Goal: Information Seeking & Learning: Learn about a topic

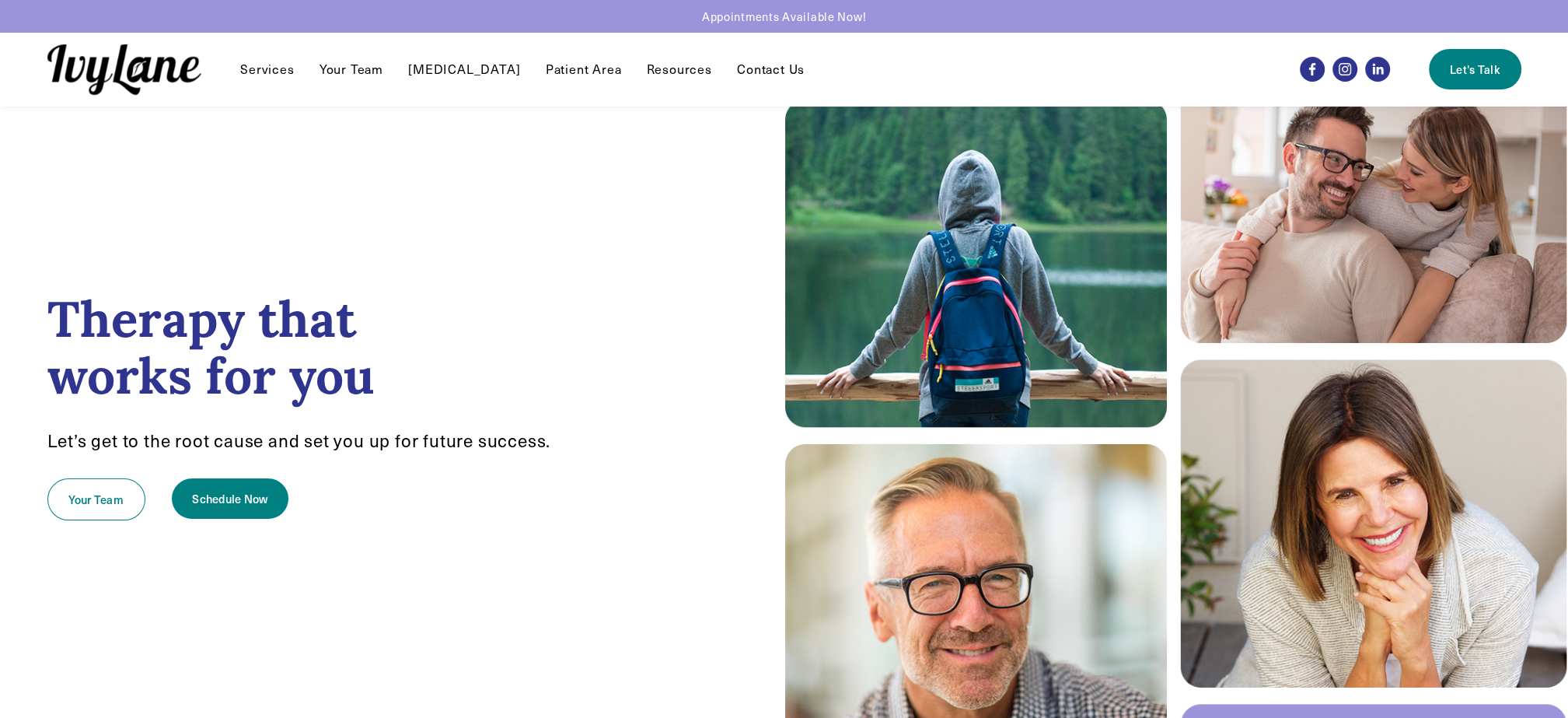
click at [445, 72] on link "[MEDICAL_DATA]" at bounding box center [464, 69] width 112 height 19
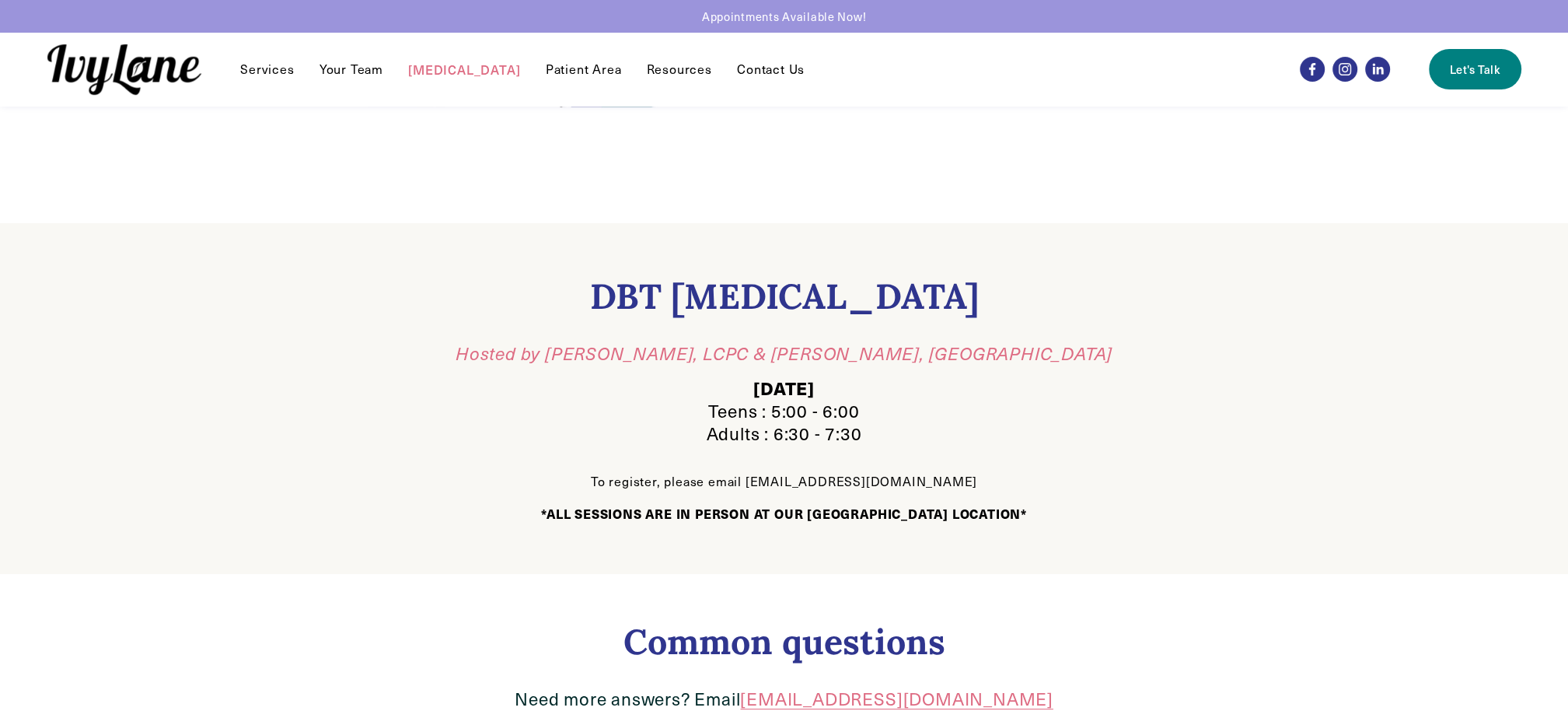
scroll to position [311, 0]
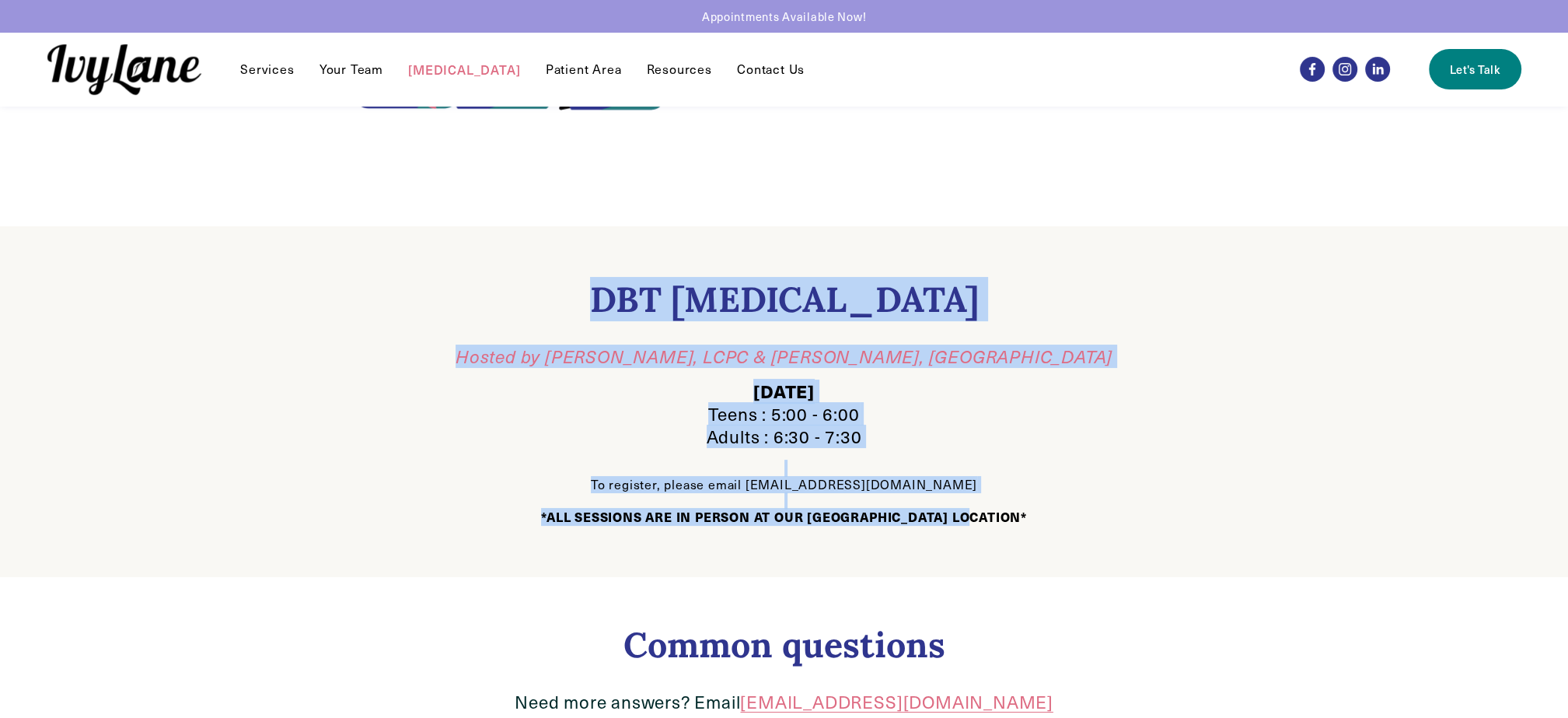
drag, startPoint x: 611, startPoint y: 302, endPoint x: 1064, endPoint y: 537, distance: 510.3
click at [1064, 537] on div "DBT Group Therapy Hosted by Justin Irvin, LCPC & Devan Lesch, MA Wednesday Teen…" at bounding box center [784, 402] width 1027 height 351
copy div "DBT Group Therapy Hosted by Justin Irvin, LCPC & Devan Lesch, MA Wednesday Teen…"
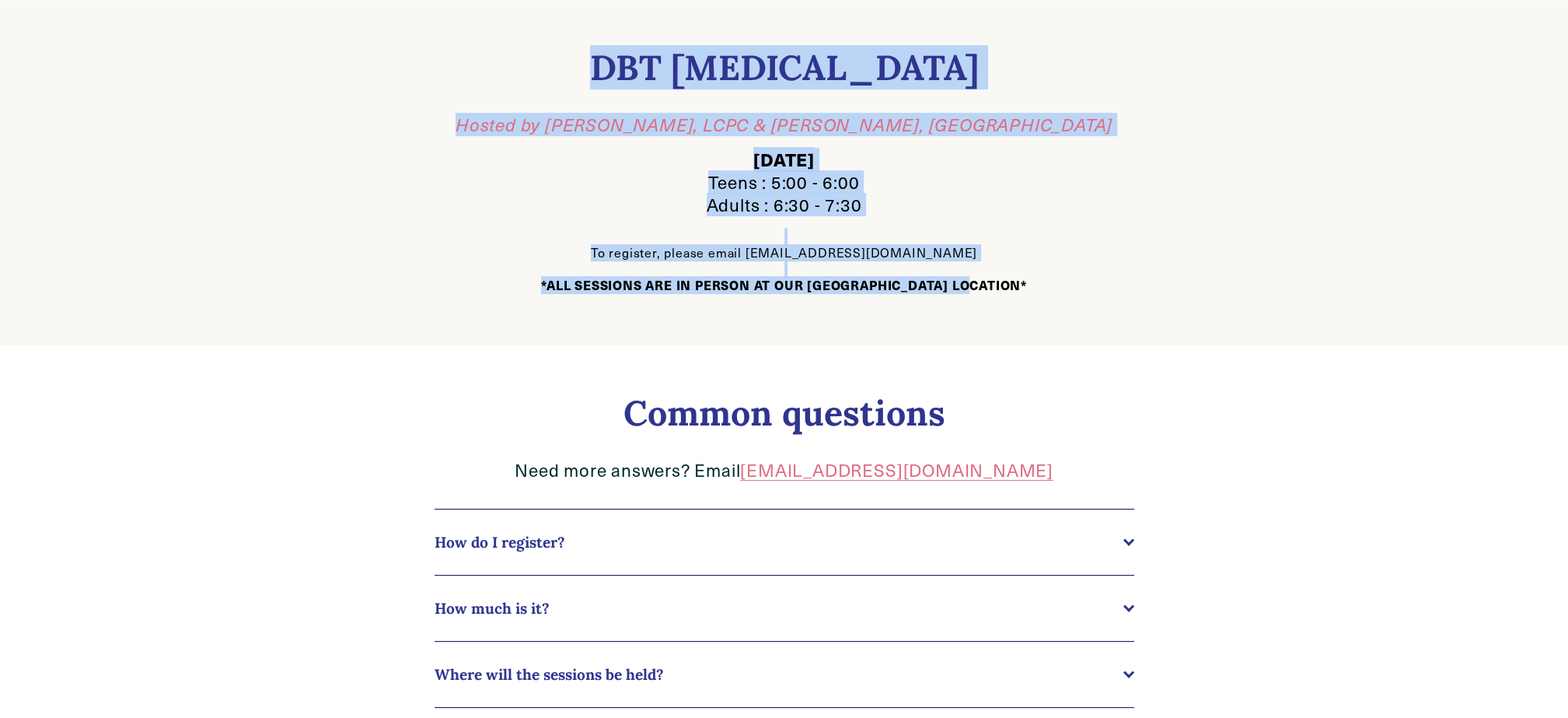
scroll to position [545, 0]
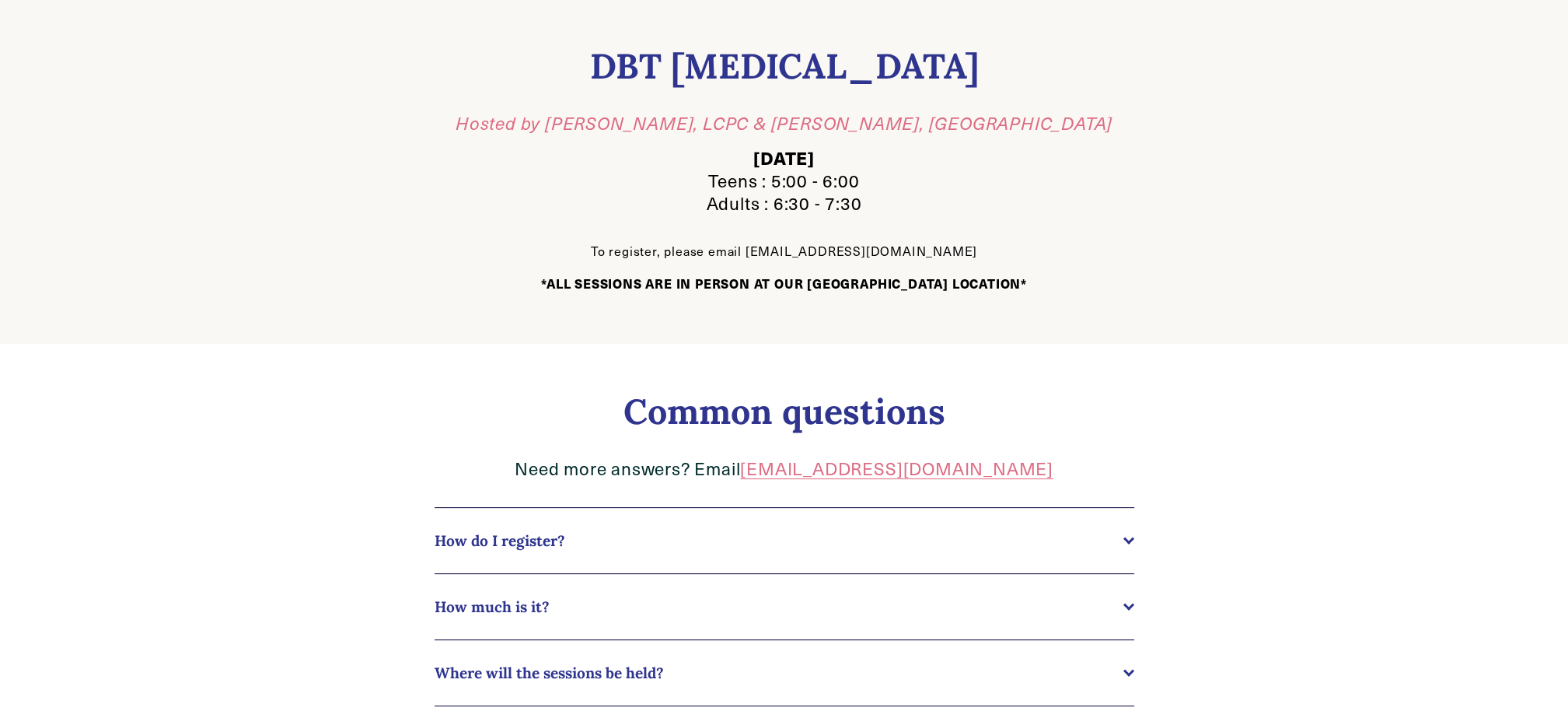
click at [1481, 441] on div at bounding box center [784, 583] width 1568 height 479
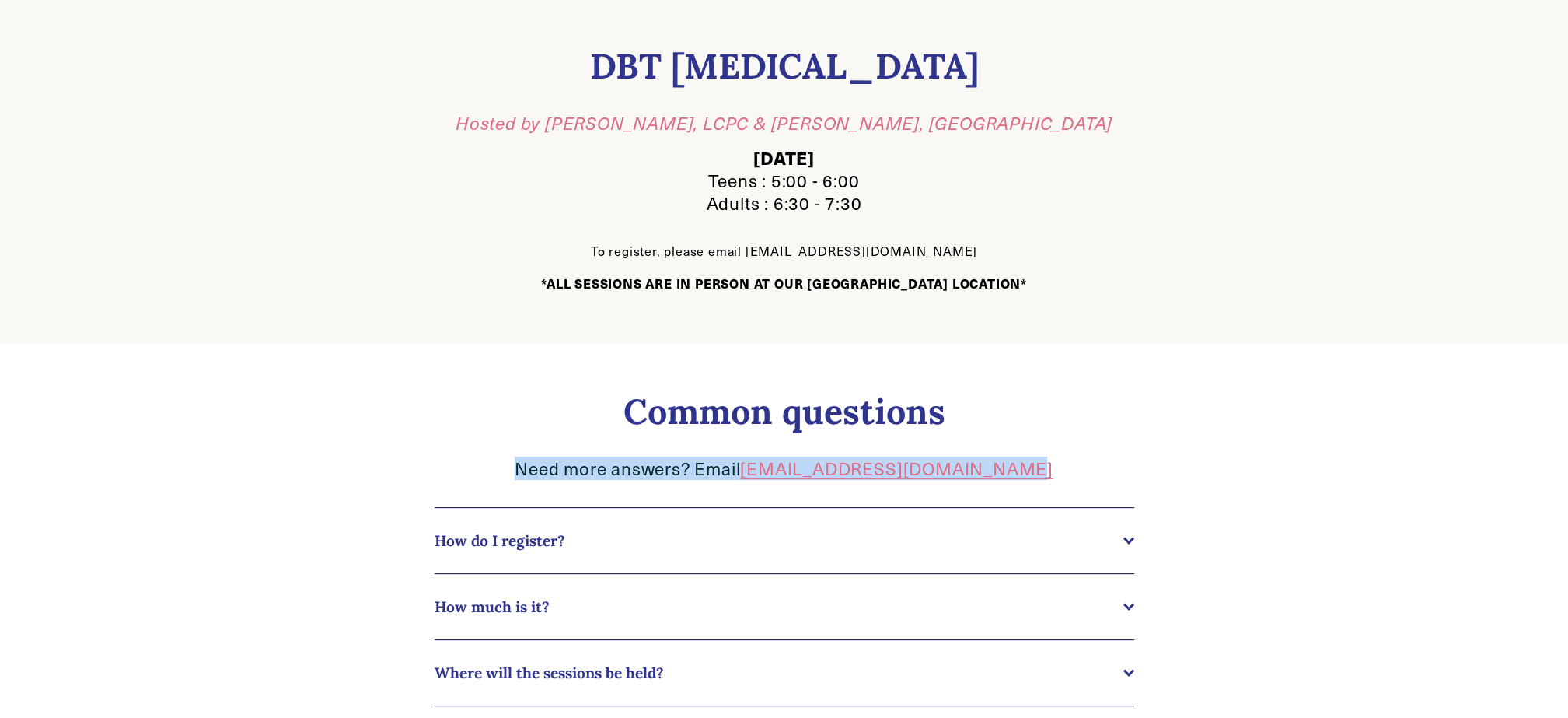
drag, startPoint x: 522, startPoint y: 473, endPoint x: 1067, endPoint y: 483, distance: 545.1
click at [1067, 483] on div "Common questions Need more answers? Email devan@ivylanecounseling.com" at bounding box center [784, 442] width 726 height 103
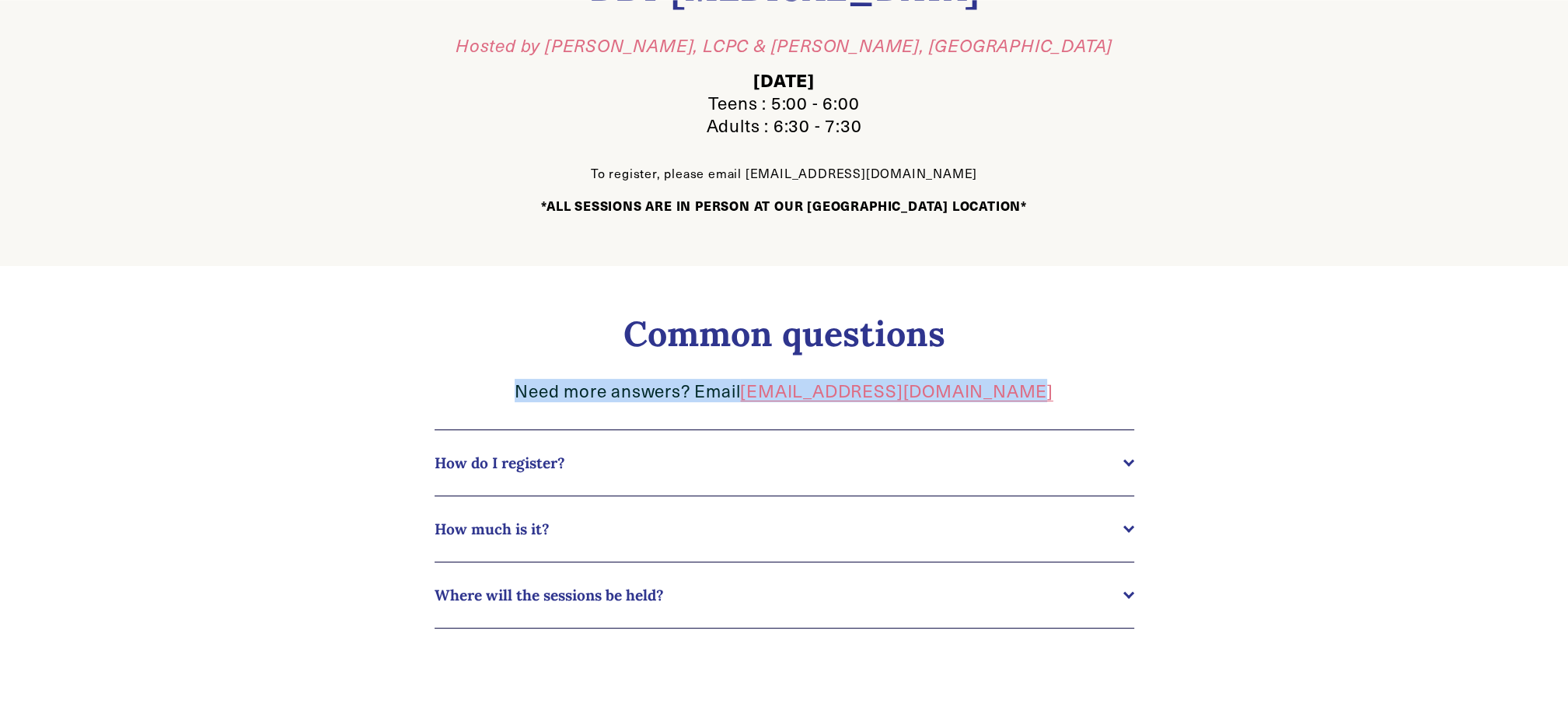
copy p "Need more answers? Email devan@ivylanecounseling.com"
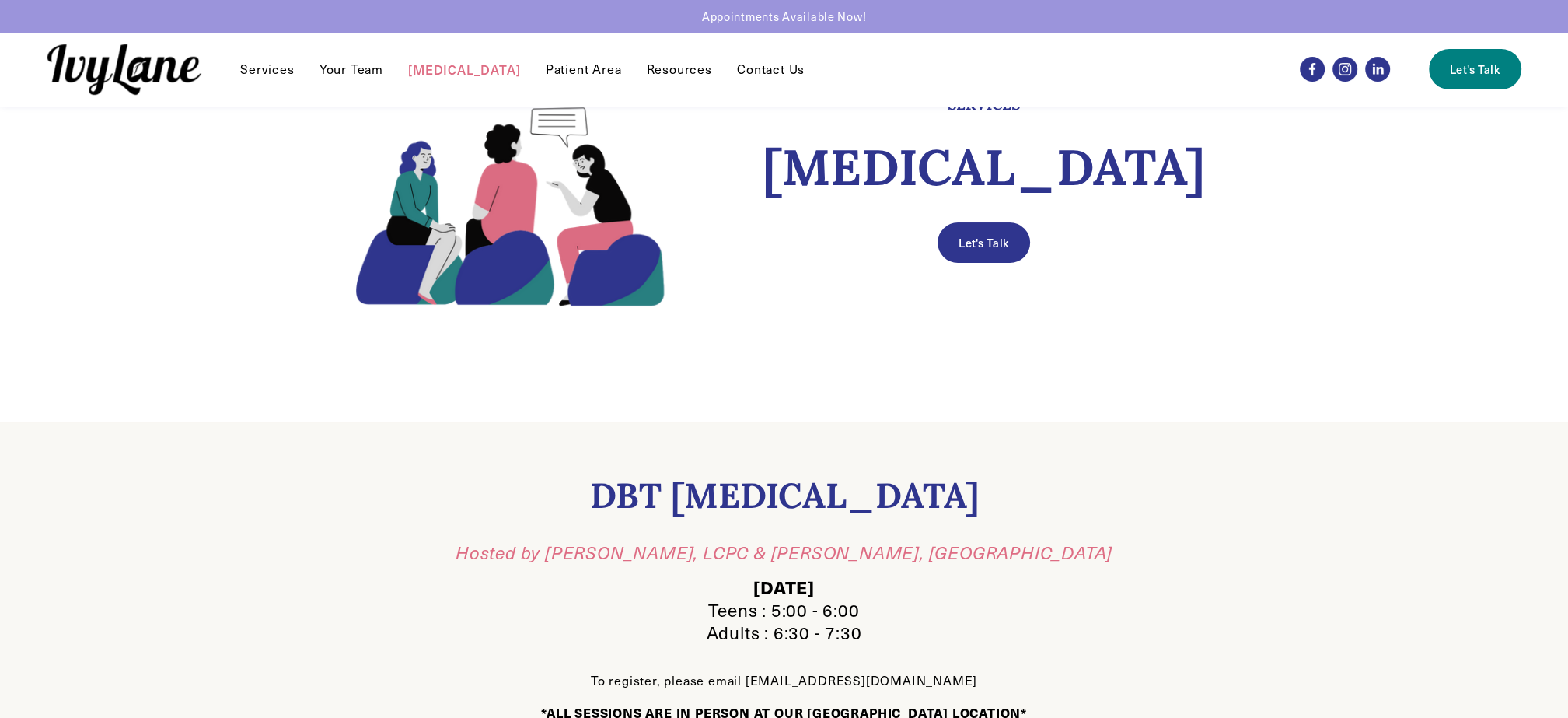
scroll to position [0, 0]
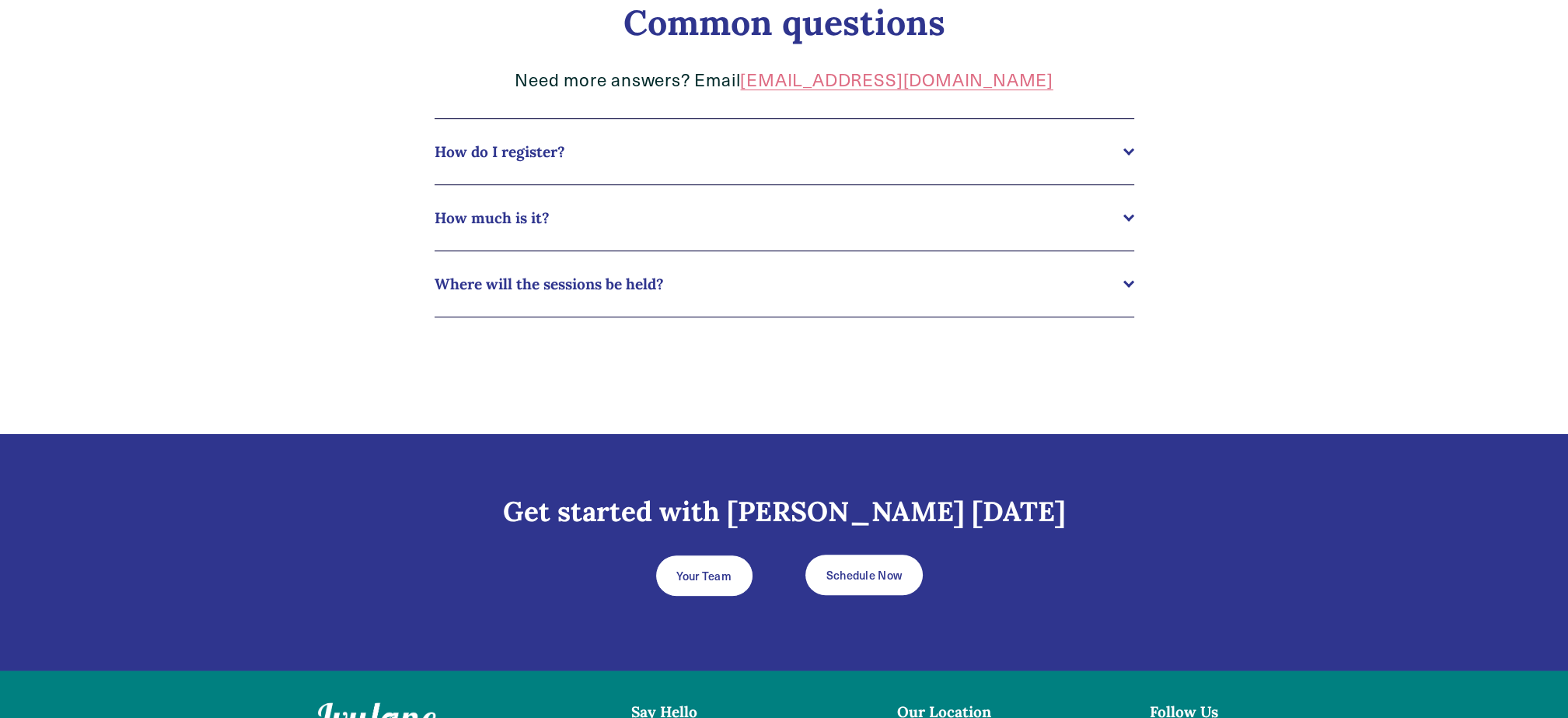
click at [857, 500] on h3 "Get started with [PERSON_NAME] [DATE]" at bounding box center [784, 512] width 933 height 34
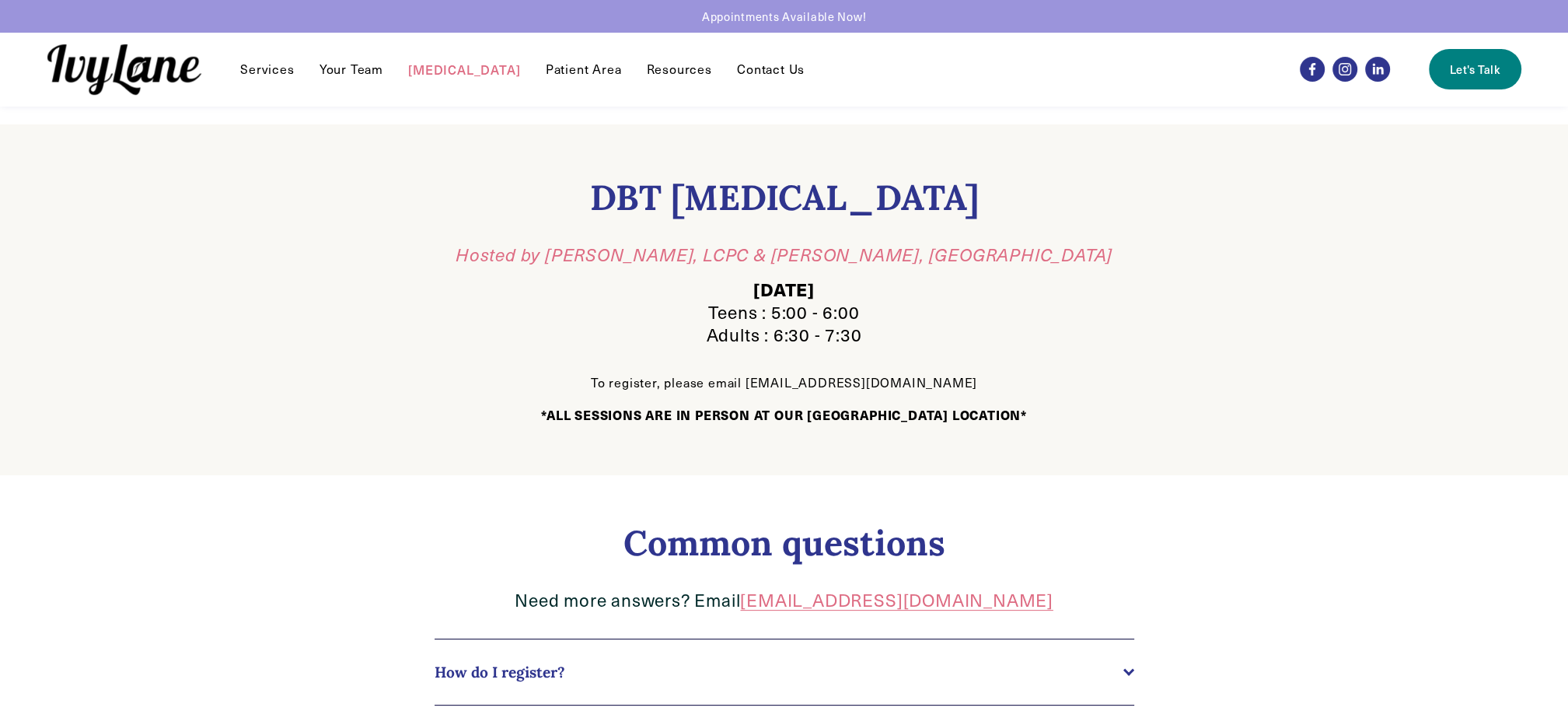
scroll to position [102, 0]
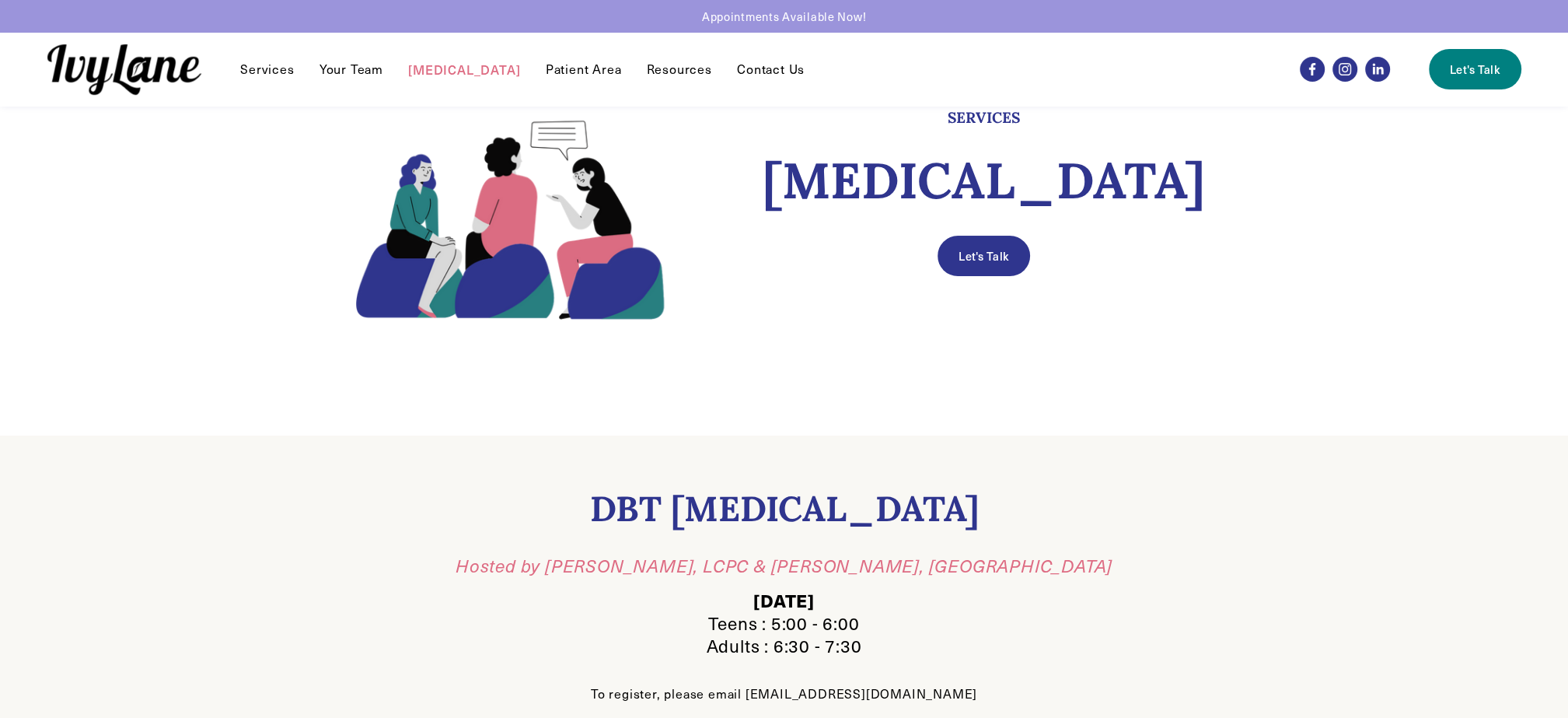
click at [338, 71] on link "Your Team" at bounding box center [352, 69] width 64 height 19
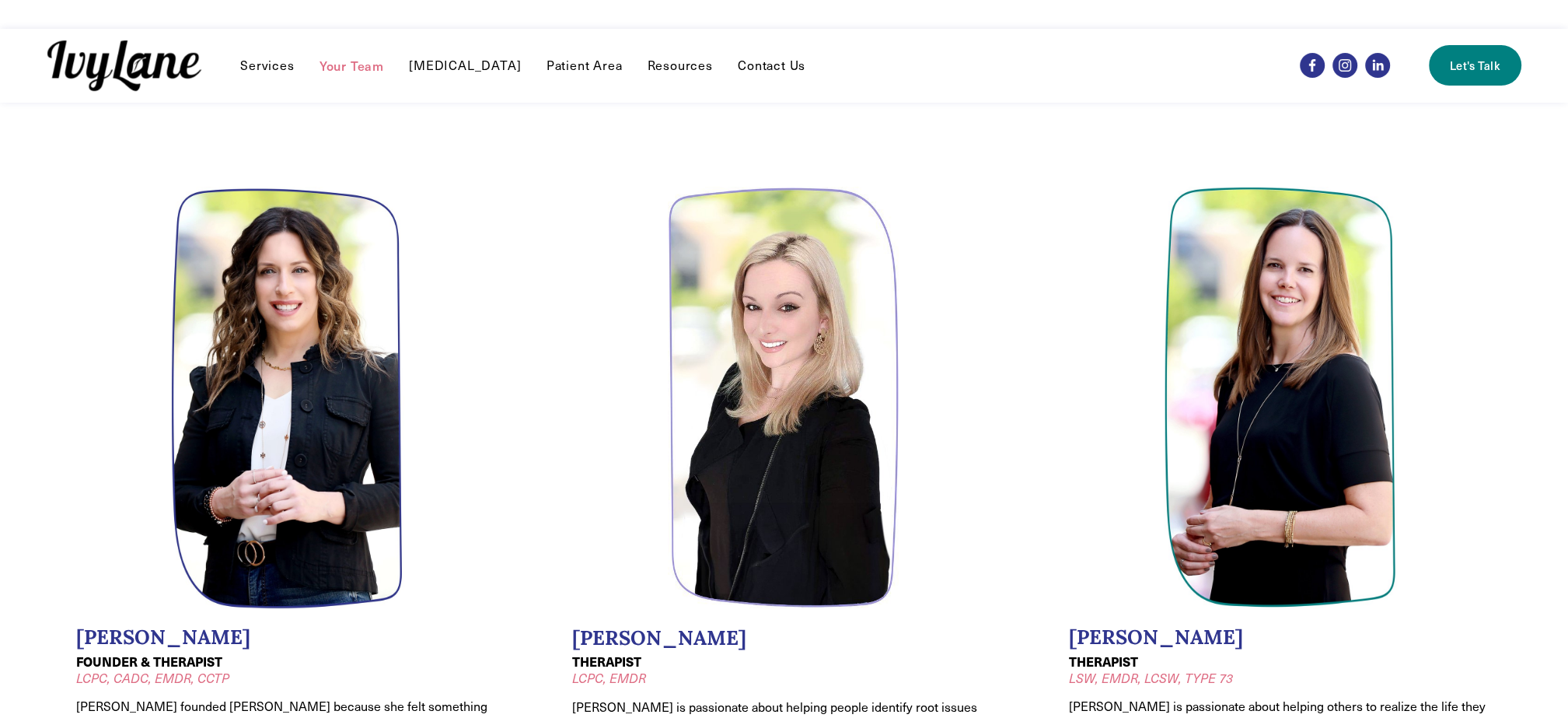
click at [483, 59] on link "[MEDICAL_DATA]" at bounding box center [464, 65] width 112 height 19
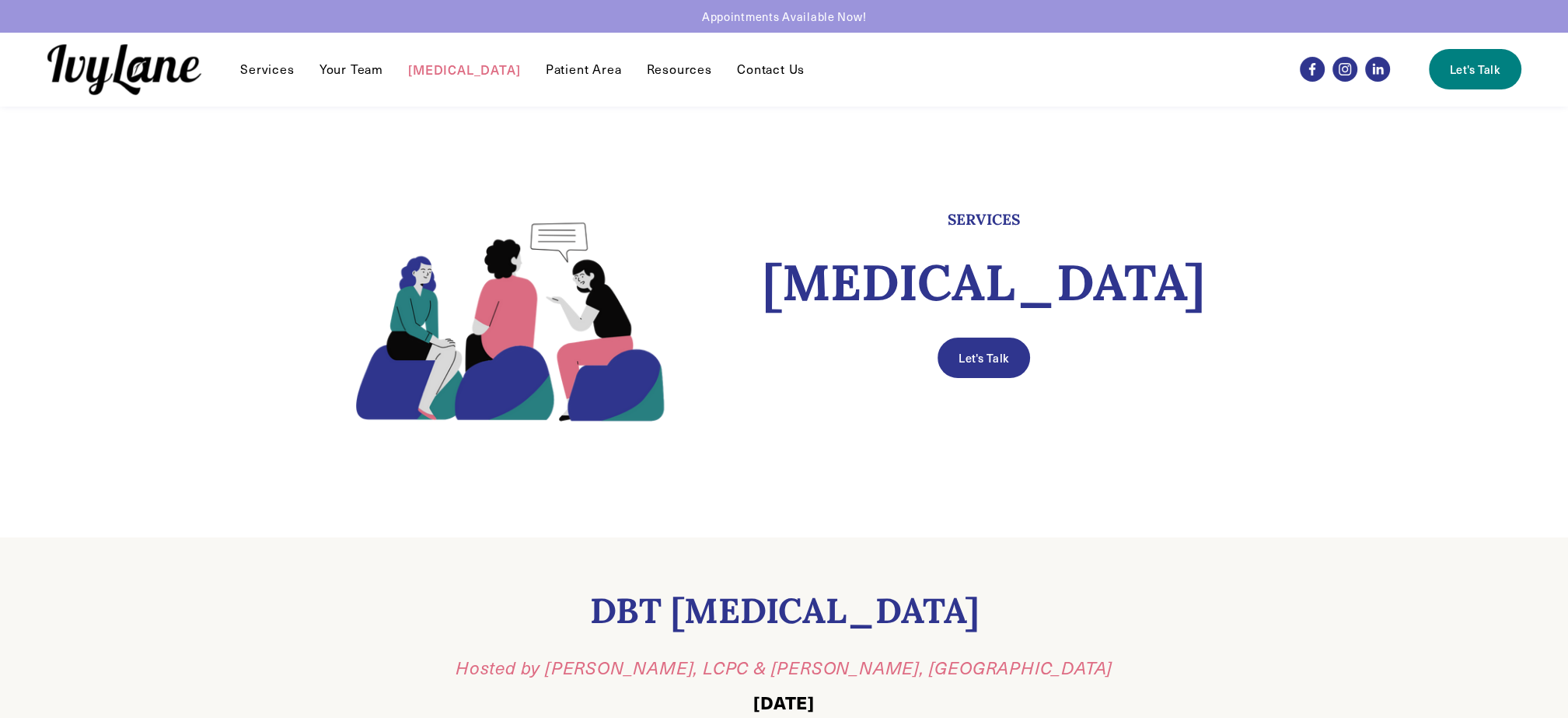
click at [345, 71] on link "Your Team" at bounding box center [352, 69] width 64 height 19
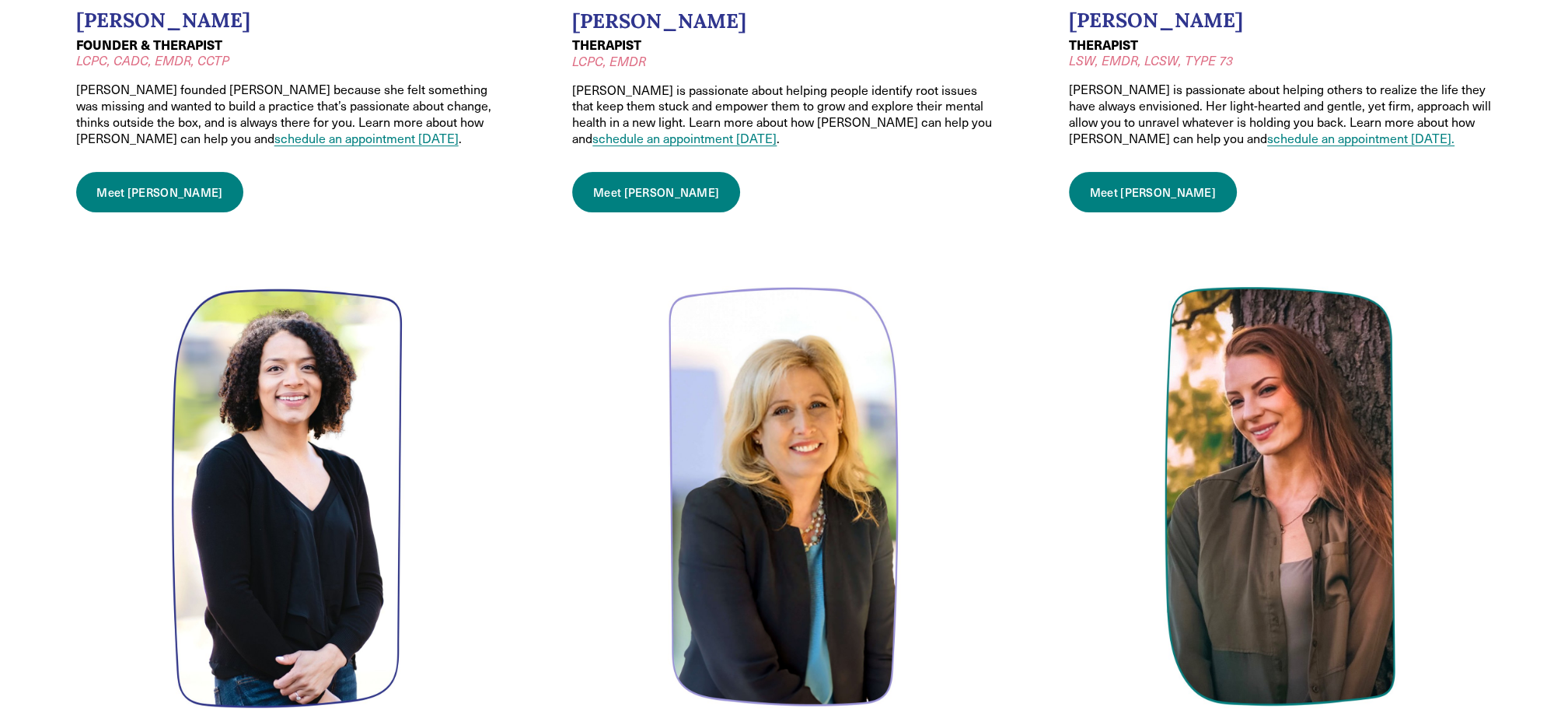
scroll to position [388, 0]
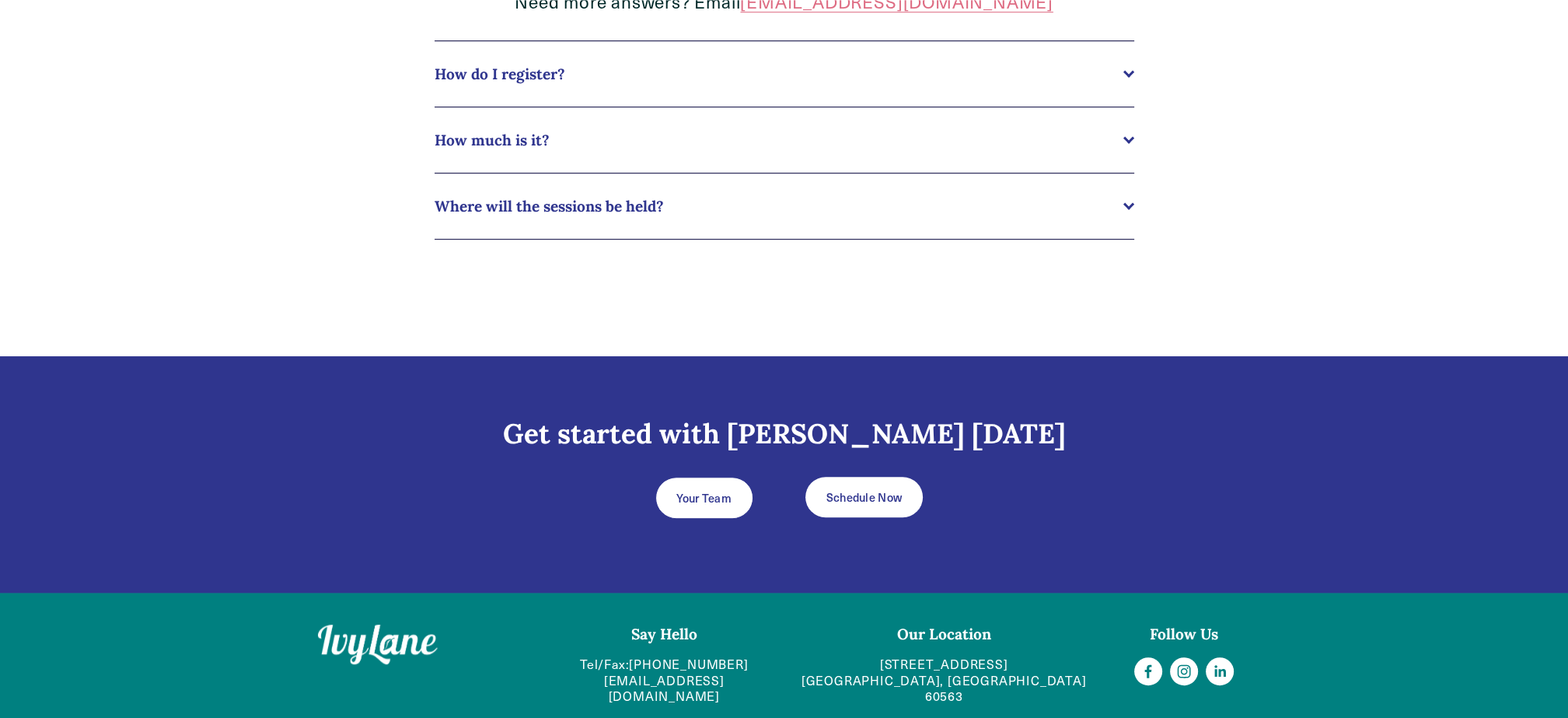
scroll to position [1035, 0]
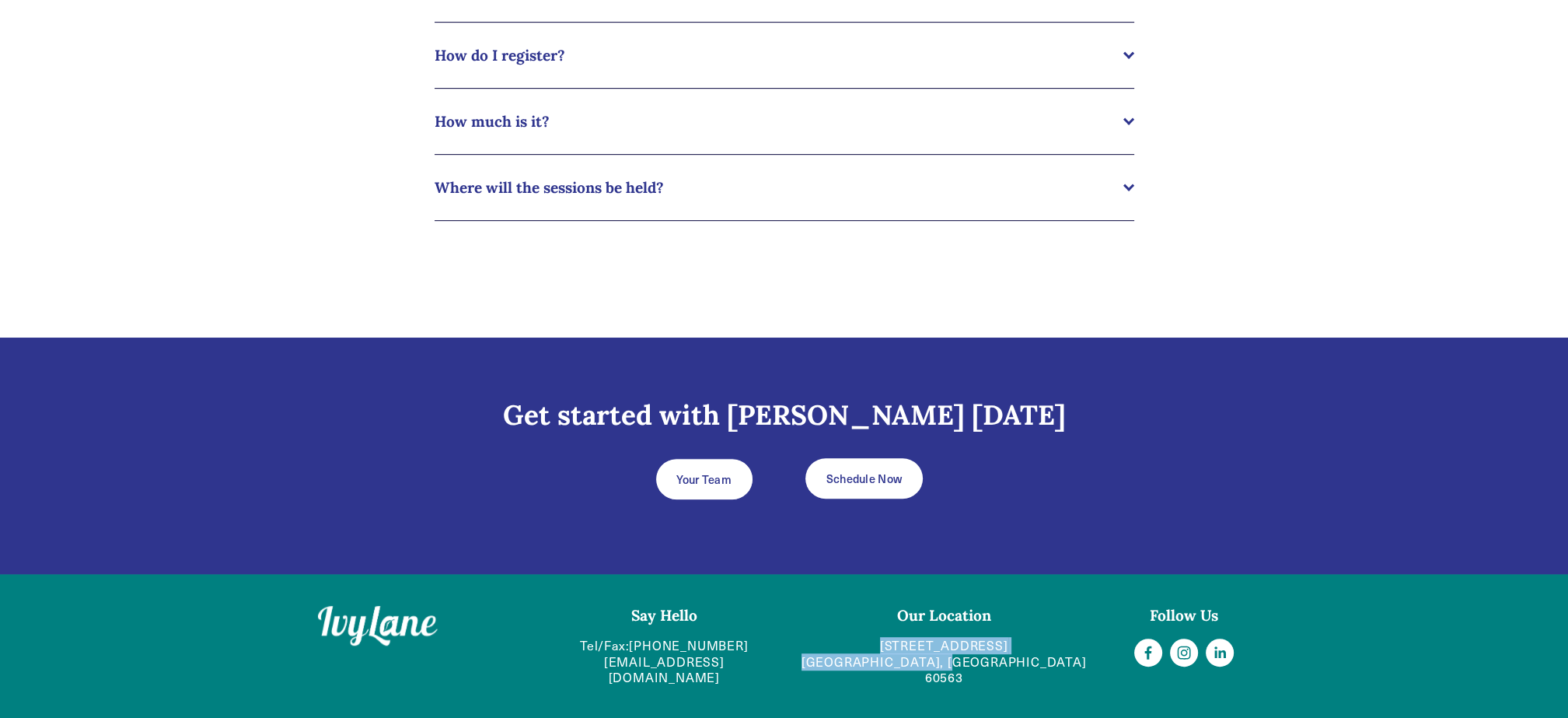
drag, startPoint x: 838, startPoint y: 639, endPoint x: 1036, endPoint y: 669, distance: 200.3
click at [1036, 669] on div "Our Location [STREET_ADDRESS]" at bounding box center [944, 646] width 293 height 80
copy link "[STREET_ADDRESS]"
